Goal: Book appointment/travel/reservation

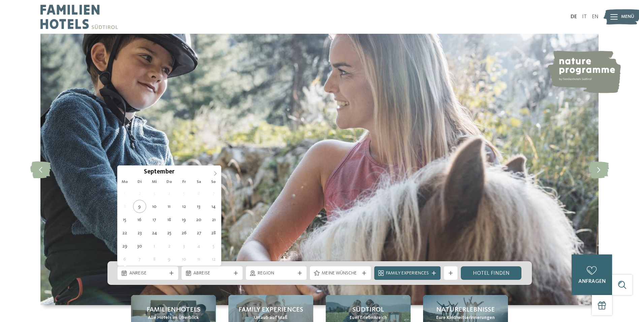
click at [215, 169] on span at bounding box center [215, 171] width 11 height 11
type div "[DATE]"
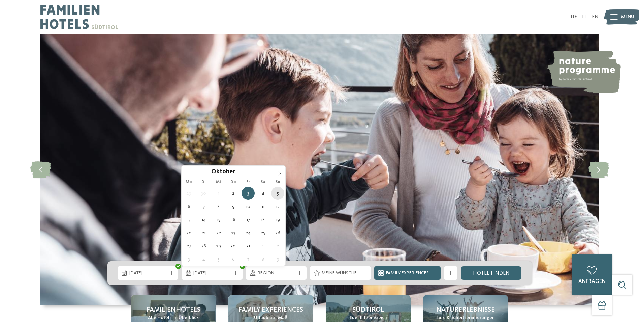
type div "[DATE]"
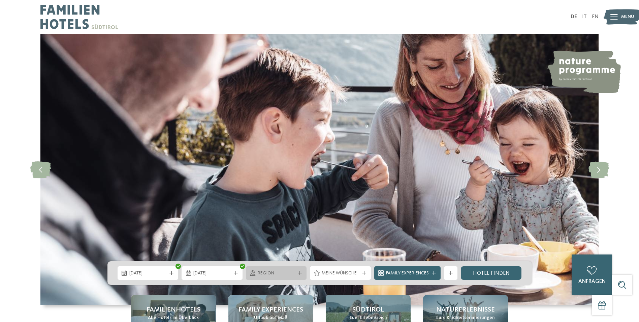
click at [291, 271] on span "Region" at bounding box center [276, 273] width 37 height 7
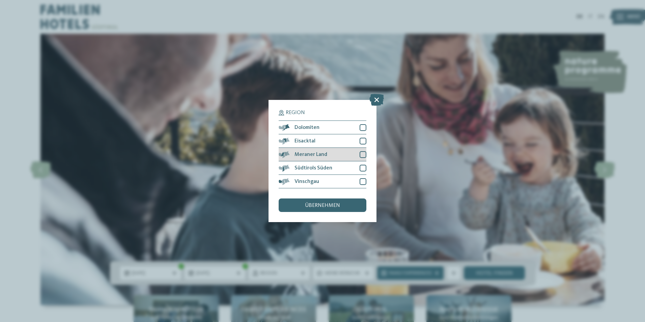
click at [364, 154] on div at bounding box center [362, 154] width 7 height 7
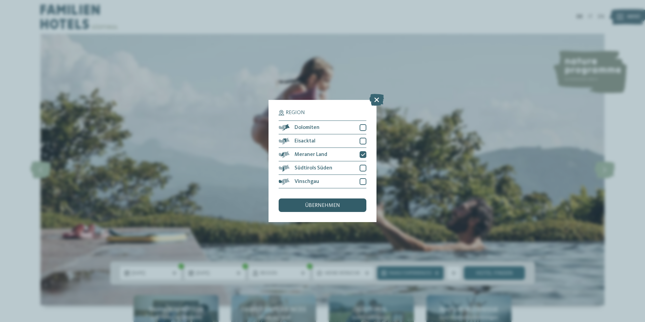
click at [325, 205] on span "übernehmen" at bounding box center [322, 205] width 35 height 5
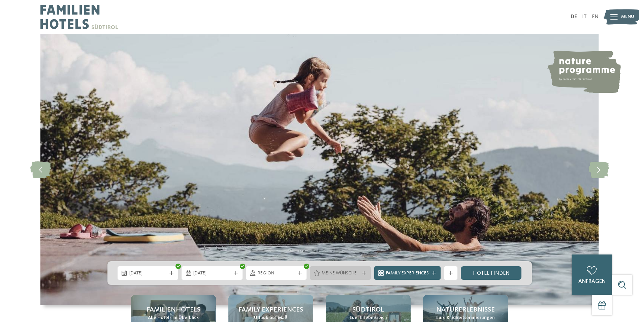
click at [362, 273] on icon at bounding box center [364, 273] width 4 height 4
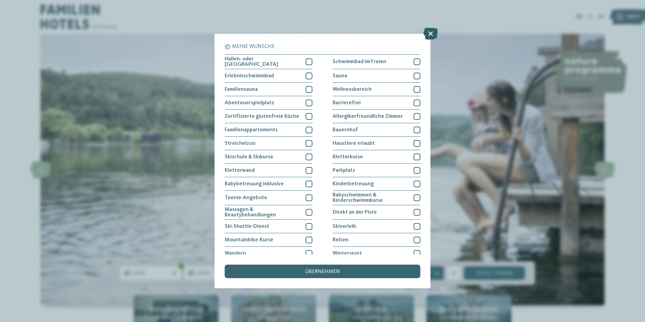
click at [430, 31] on icon at bounding box center [430, 34] width 14 height 12
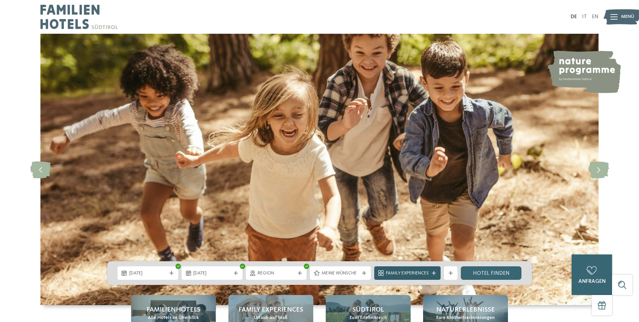
click at [433, 276] on div "Family Experiences" at bounding box center [408, 272] width 66 height 13
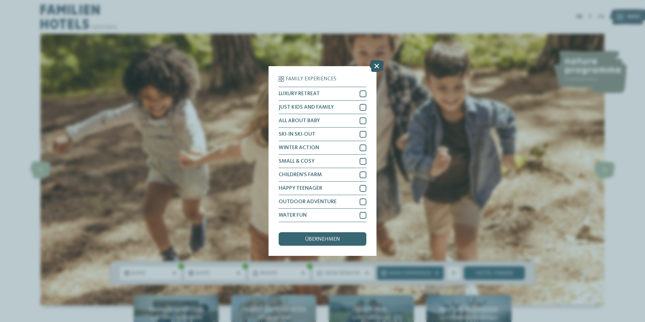
click at [374, 67] on icon at bounding box center [376, 66] width 14 height 12
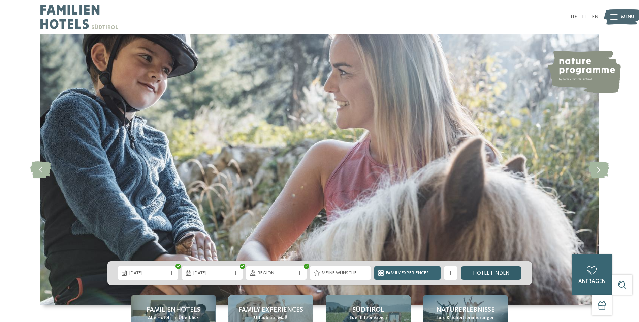
click at [485, 272] on link "Hotel finden" at bounding box center [491, 272] width 61 height 13
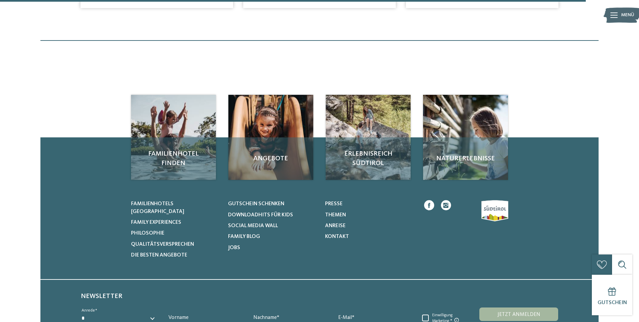
scroll to position [693, 0]
